Goal: Task Accomplishment & Management: Complete application form

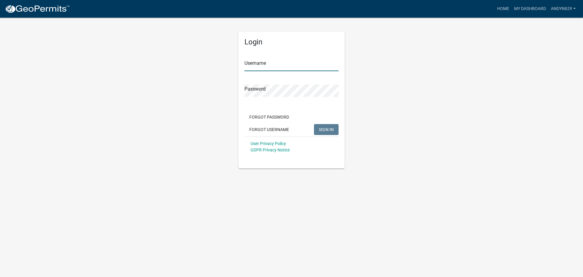
type input "AndyN629"
click at [329, 127] on span "SIGN IN" at bounding box center [326, 129] width 15 height 5
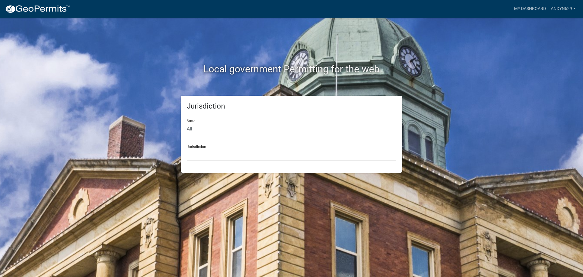
click at [220, 155] on select "[GEOGRAPHIC_DATA], [US_STATE] [GEOGRAPHIC_DATA], [US_STATE][PERSON_NAME][GEOGRA…" at bounding box center [291, 154] width 209 height 12
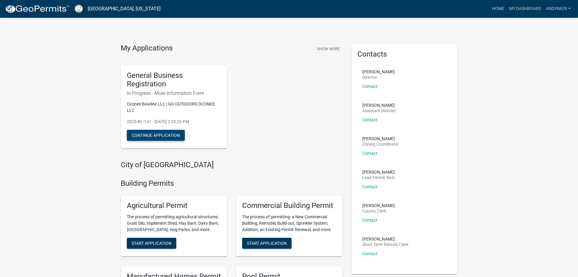
click at [168, 137] on button "Continue Application" at bounding box center [156, 135] width 58 height 11
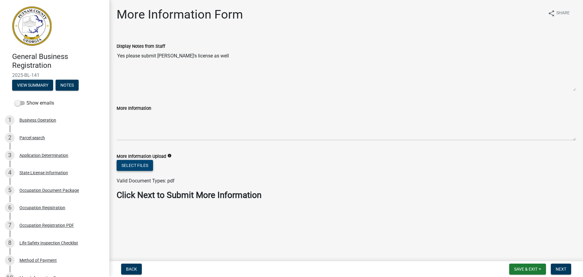
click at [139, 164] on button "Select files" at bounding box center [135, 165] width 36 height 11
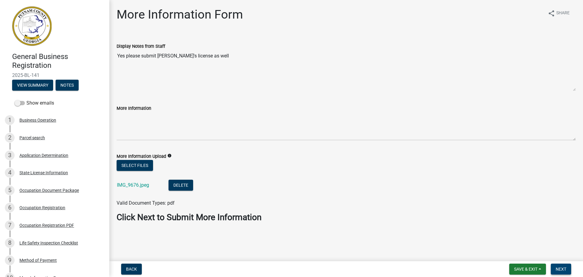
click at [559, 268] on span "Next" at bounding box center [561, 268] width 11 height 5
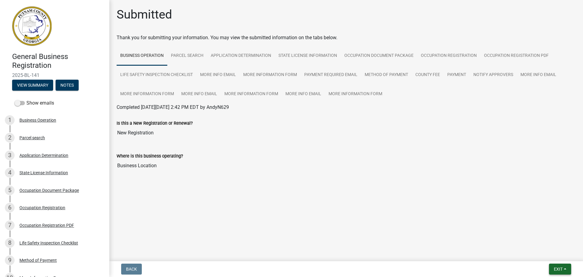
click at [559, 269] on span "Exit" at bounding box center [558, 268] width 9 height 5
click at [546, 256] on button "Save & Exit" at bounding box center [547, 253] width 49 height 15
